Goal: Task Accomplishment & Management: Complete application form

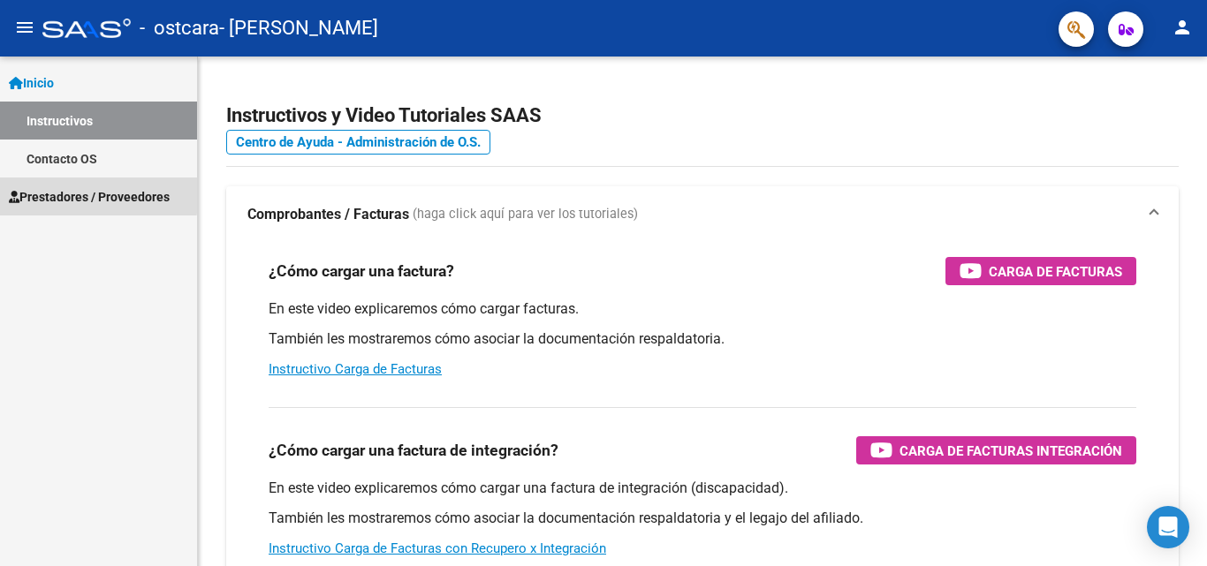
click at [80, 194] on span "Prestadores / Proveedores" at bounding box center [89, 196] width 161 height 19
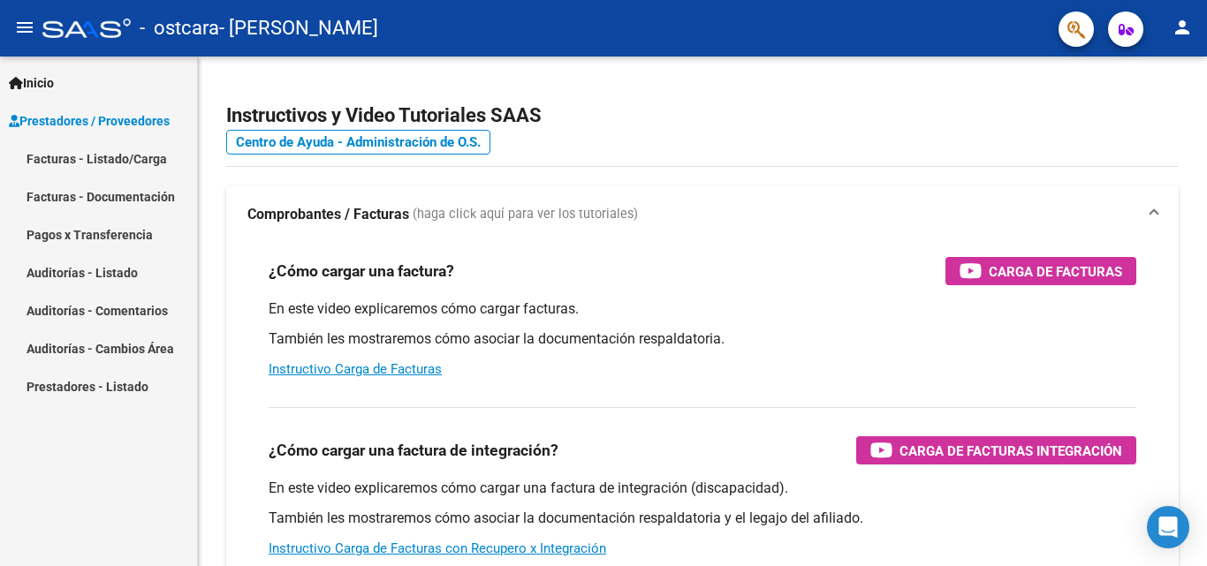
click at [93, 272] on link "Auditorías - Listado" at bounding box center [98, 273] width 197 height 38
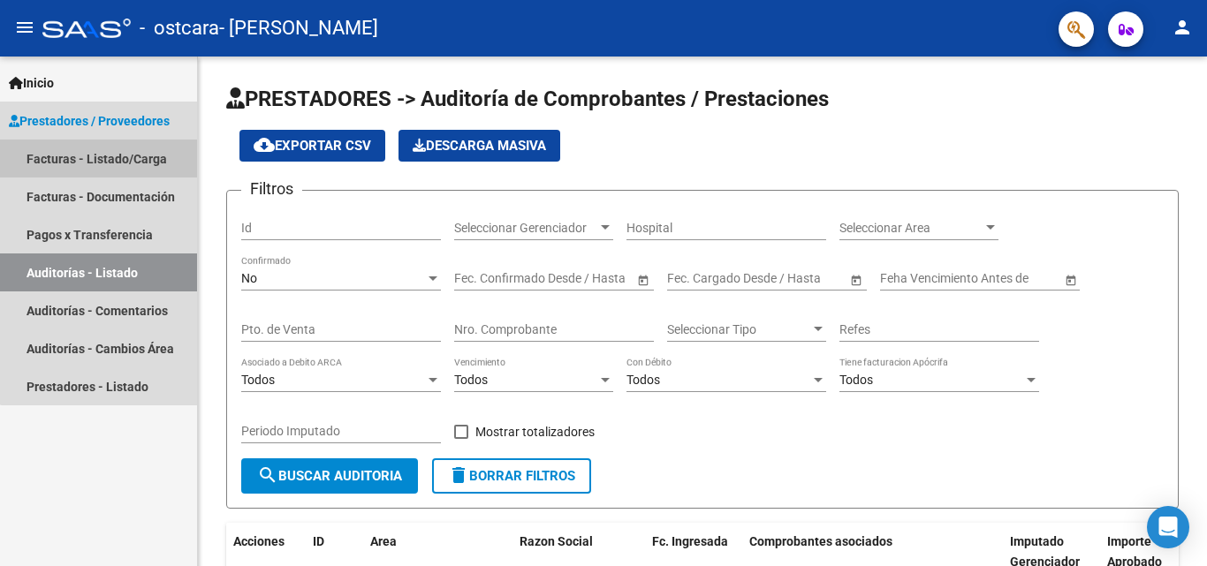
click at [121, 164] on link "Facturas - Listado/Carga" at bounding box center [98, 159] width 197 height 38
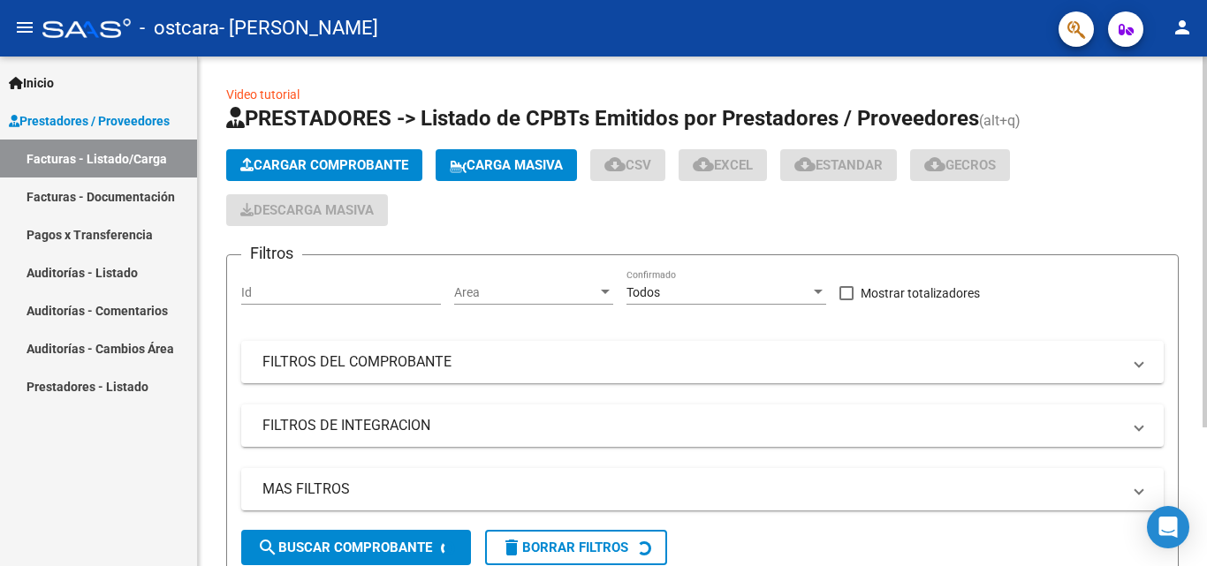
click at [369, 164] on span "Cargar Comprobante" at bounding box center [324, 165] width 168 height 16
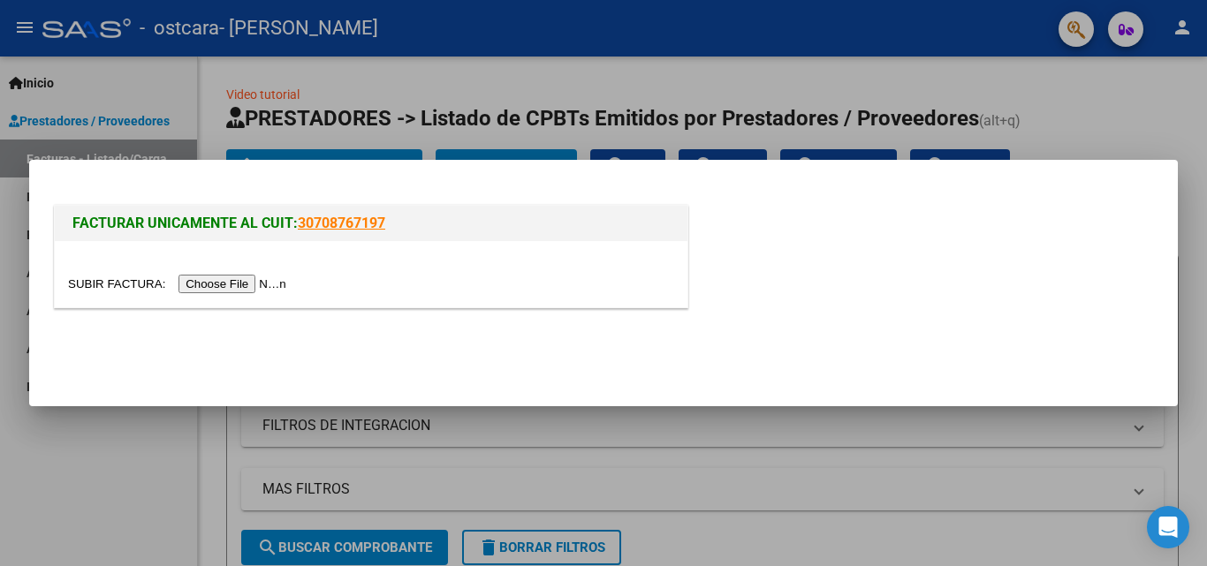
click at [242, 285] on input "file" at bounding box center [180, 284] width 224 height 19
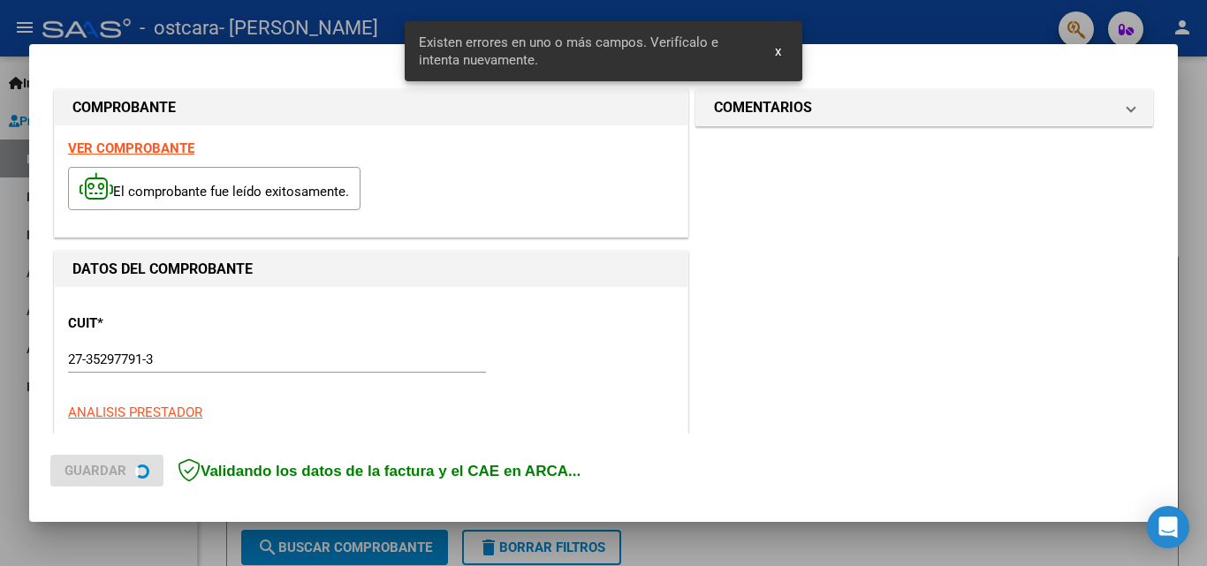
scroll to position [432, 0]
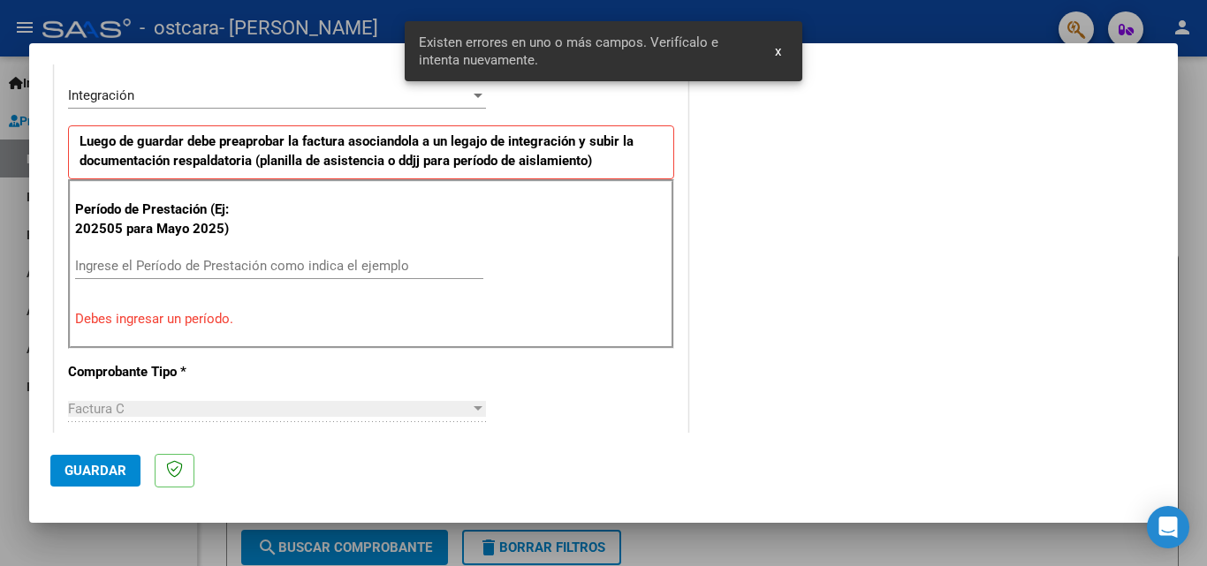
click at [153, 271] on input "Ingrese el Período de Prestación como indica el ejemplo" at bounding box center [279, 266] width 408 height 16
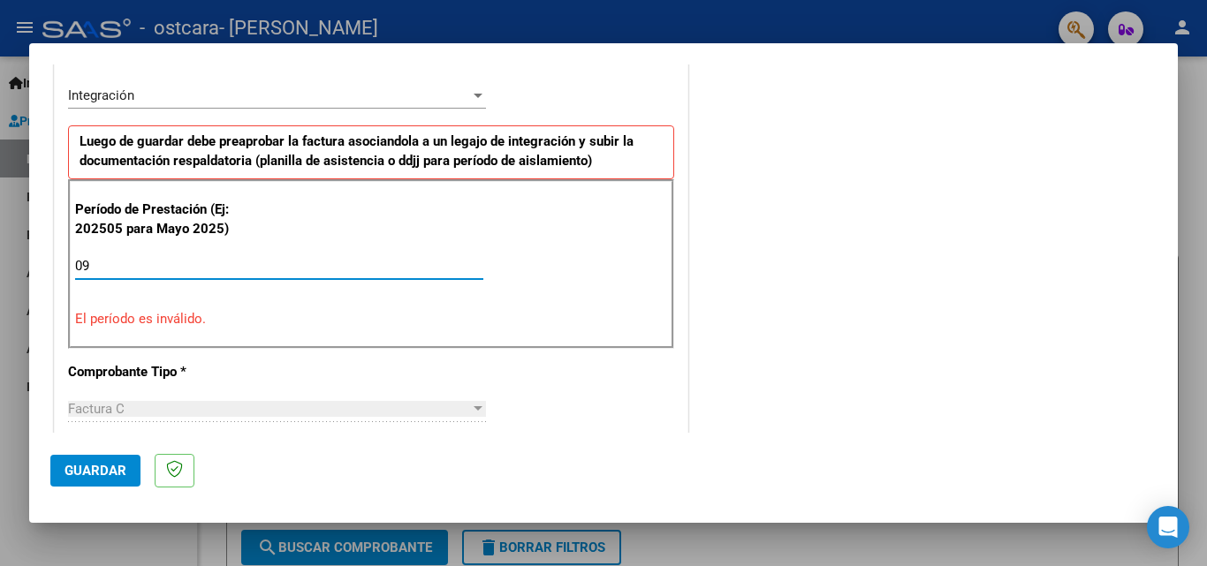
type input "0"
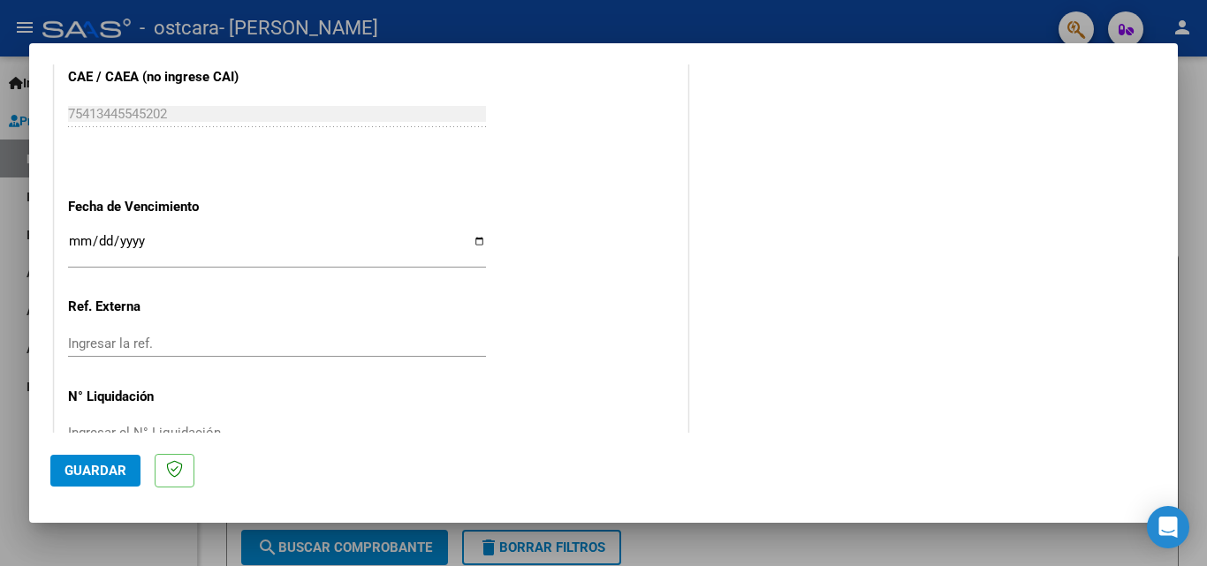
scroll to position [1187, 0]
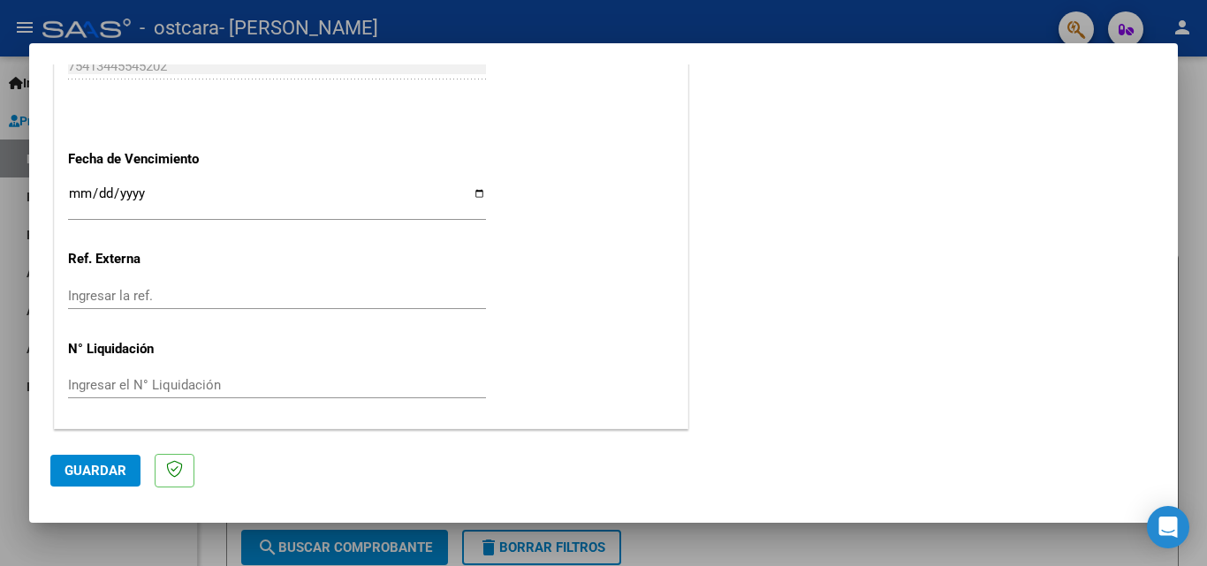
type input "202509"
click at [86, 468] on span "Guardar" at bounding box center [96, 471] width 62 height 16
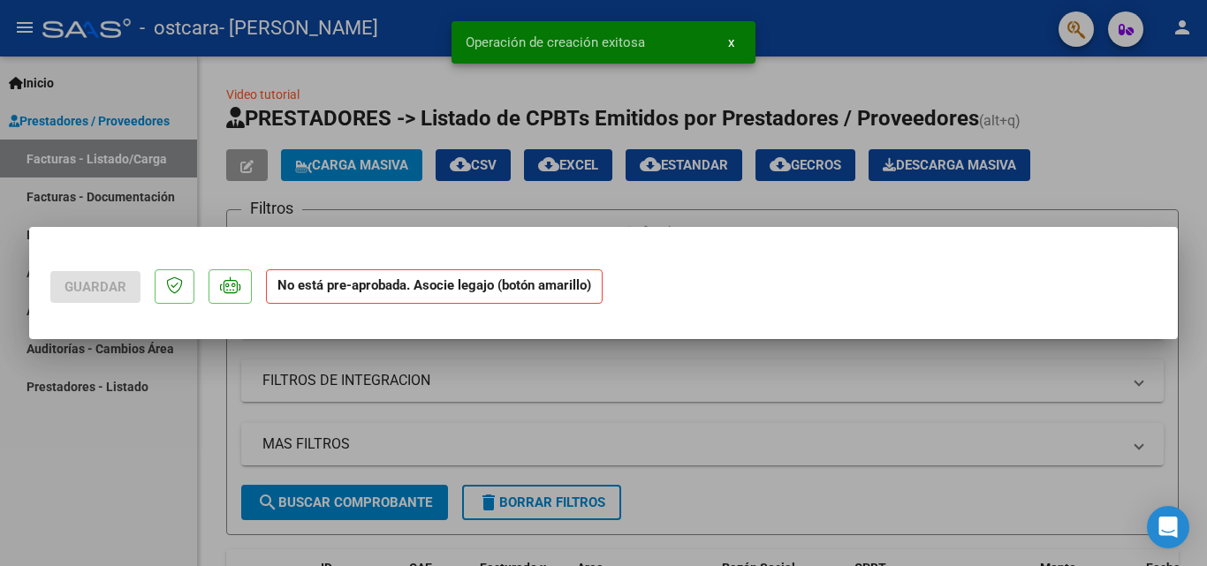
scroll to position [0, 0]
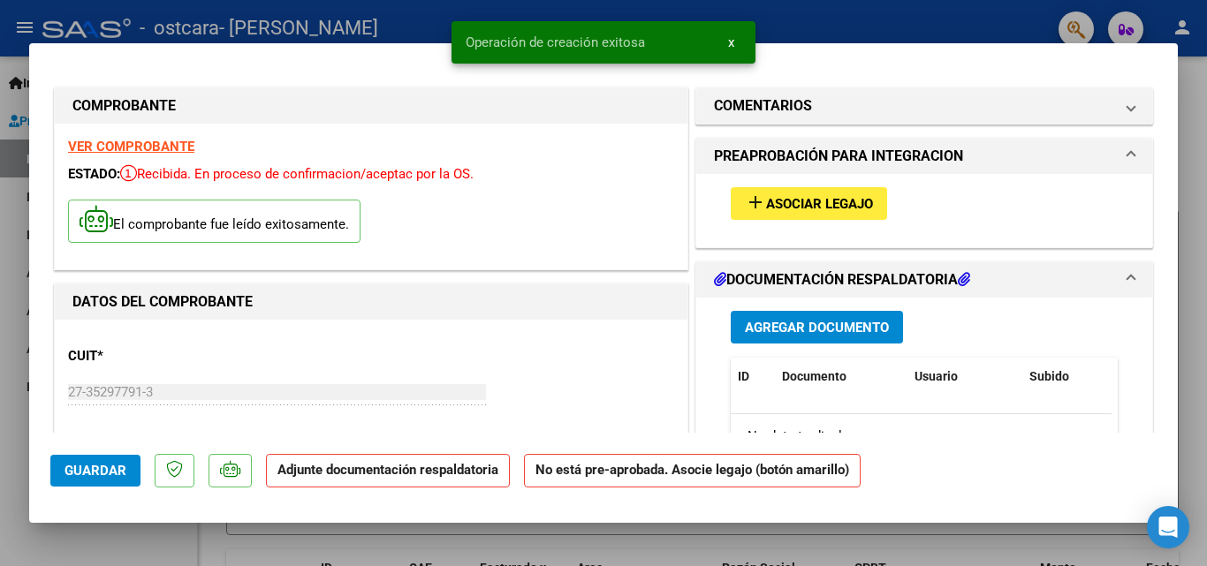
click at [818, 199] on span "Asociar Legajo" at bounding box center [819, 204] width 107 height 16
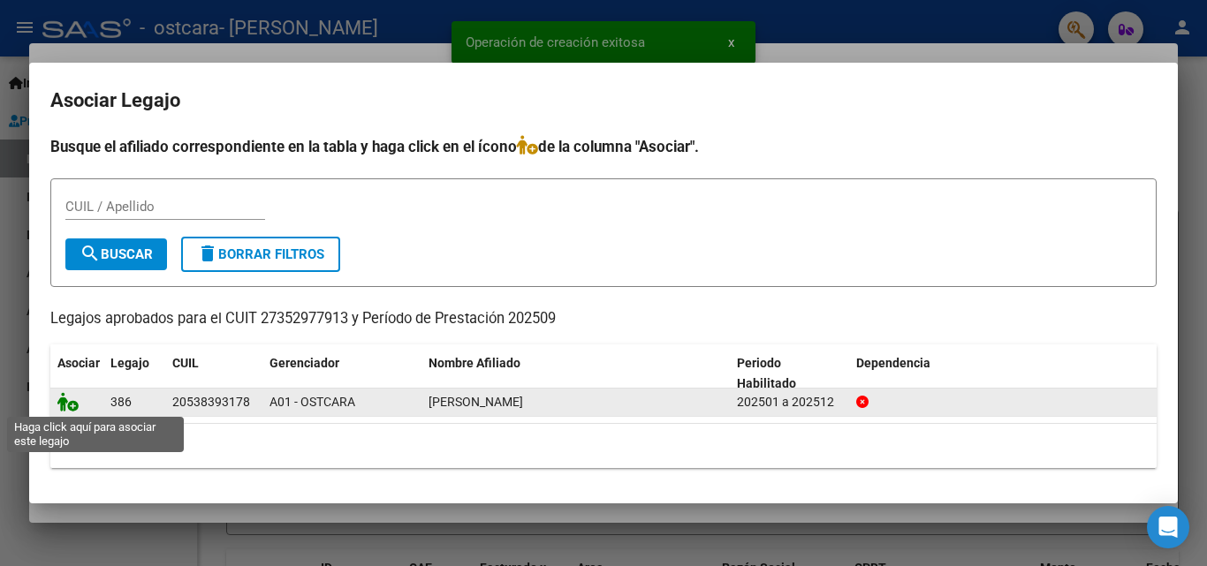
click at [73, 406] on icon at bounding box center [67, 401] width 21 height 19
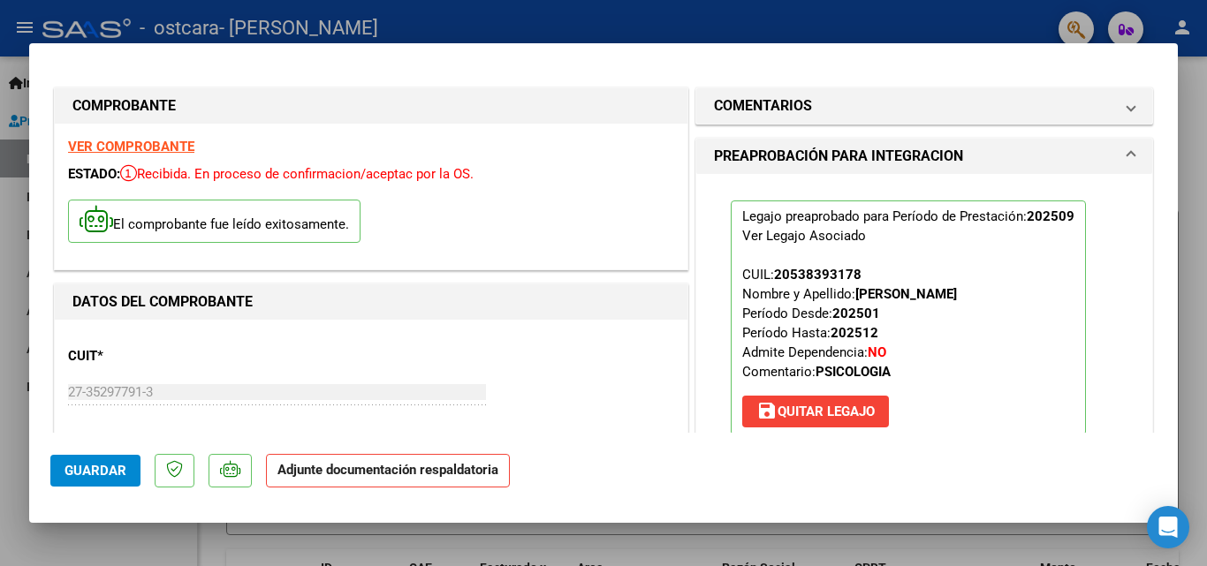
scroll to position [177, 0]
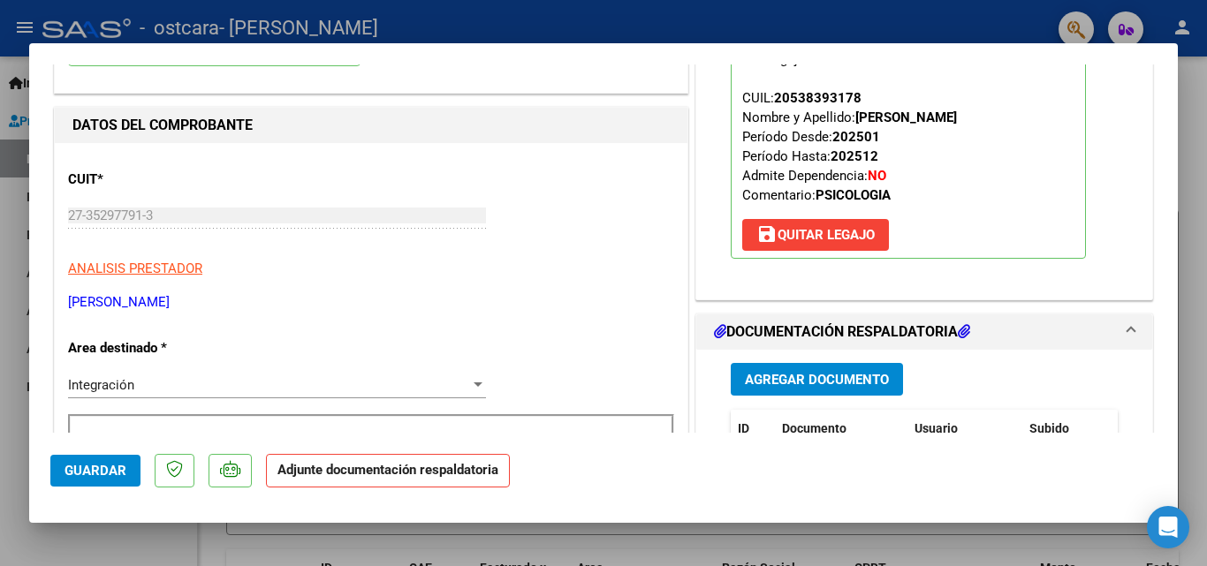
click at [407, 475] on strong "Adjunte documentación respaldatoria" at bounding box center [388, 470] width 221 height 16
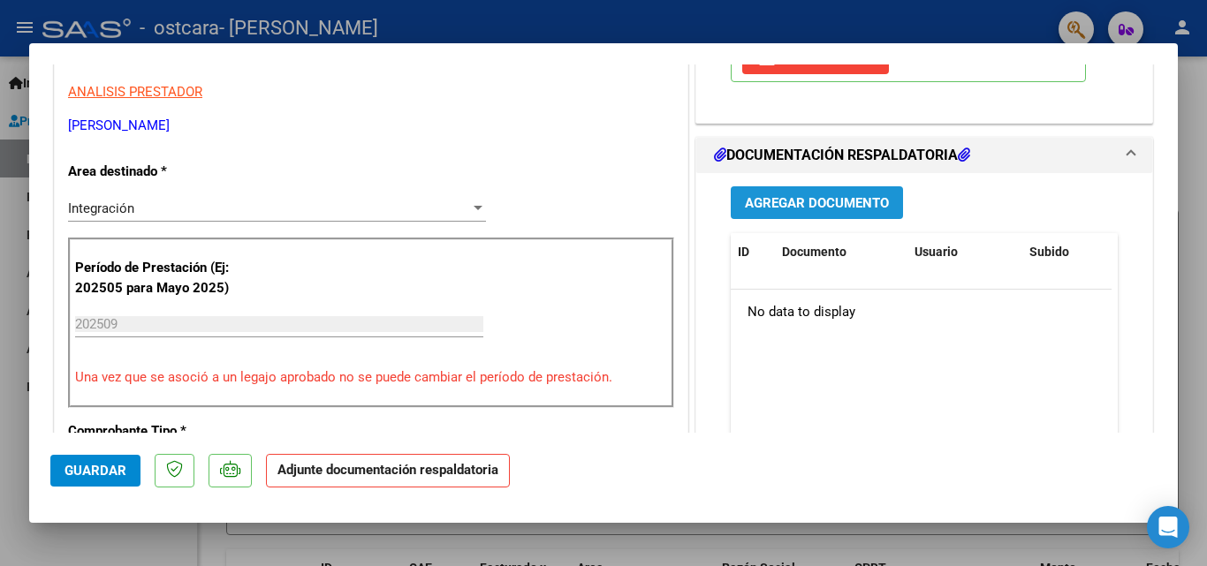
click at [855, 209] on span "Agregar Documento" at bounding box center [817, 203] width 144 height 16
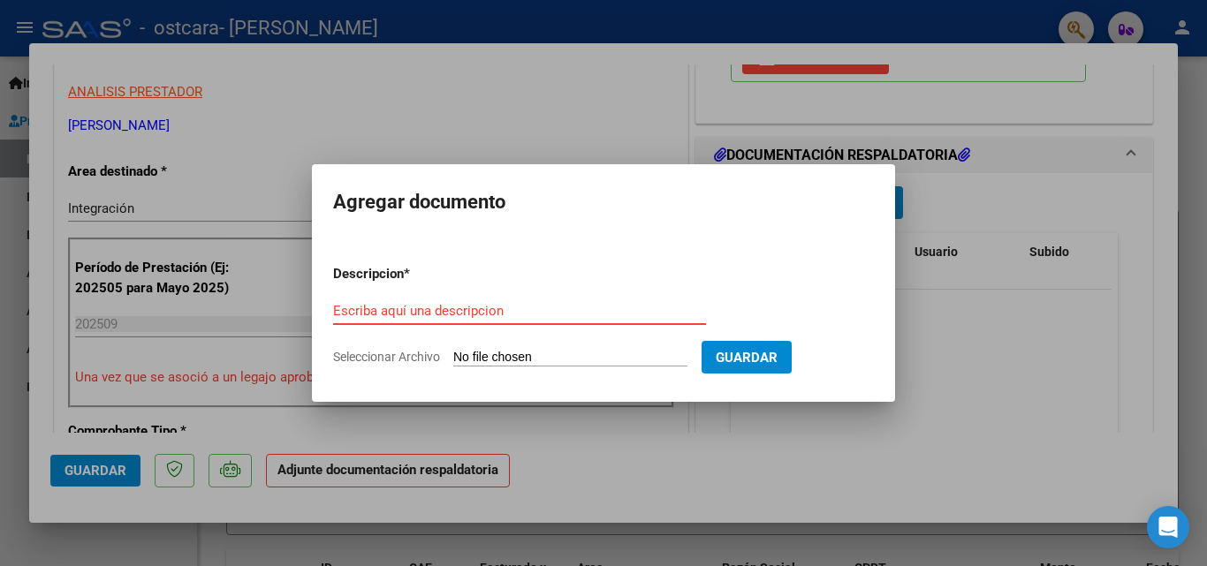
click at [562, 305] on input "Escriba aquí una descripcion" at bounding box center [519, 311] width 373 height 16
type input "S"
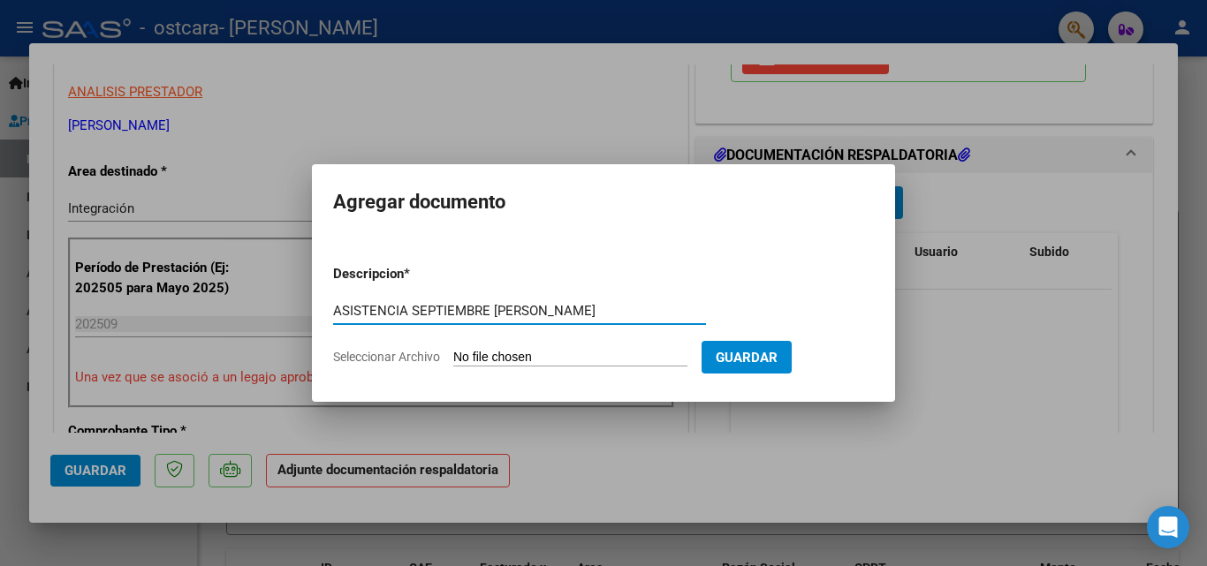
type input "ASISTENCIA SEPTIEMBRE [PERSON_NAME]"
click at [647, 350] on input "Seleccionar Archivo" at bounding box center [570, 358] width 234 height 17
type input "C:\fakepath\[PERSON_NAME] sept.pdf"
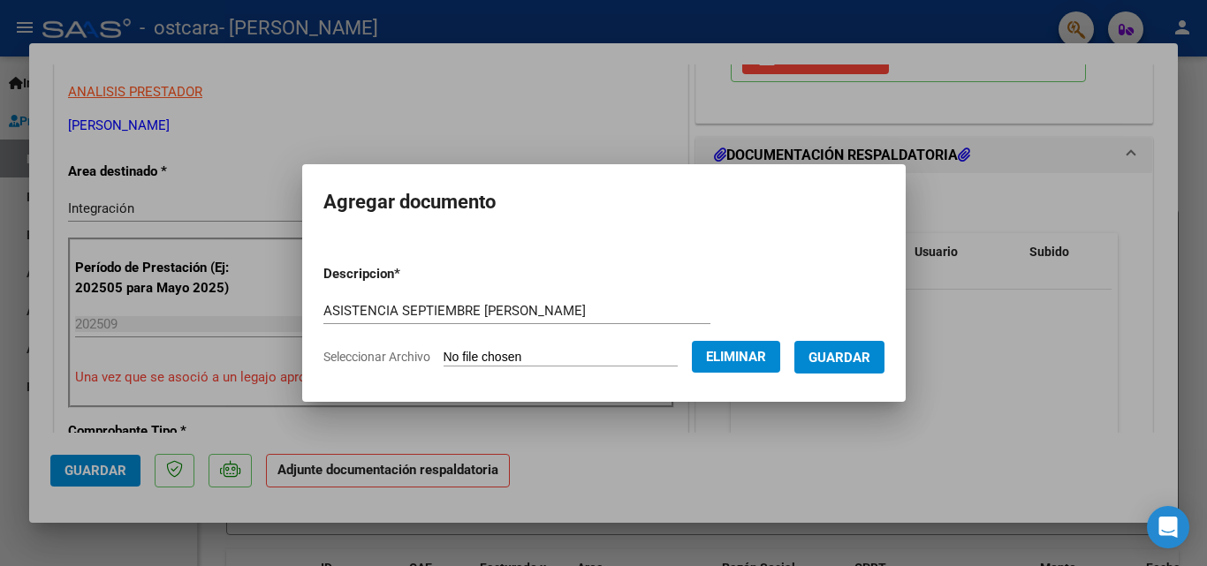
click at [843, 361] on span "Guardar" at bounding box center [840, 358] width 62 height 16
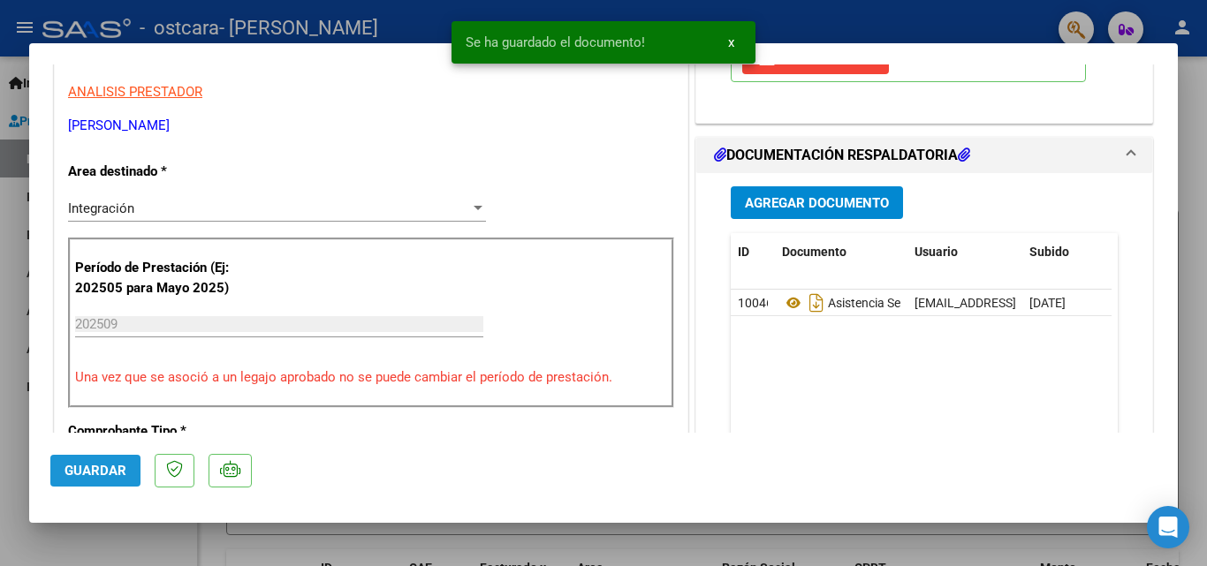
click at [116, 475] on span "Guardar" at bounding box center [96, 471] width 62 height 16
click at [116, 473] on span "Guardar" at bounding box center [96, 471] width 62 height 16
